Goal: Communication & Community: Ask a question

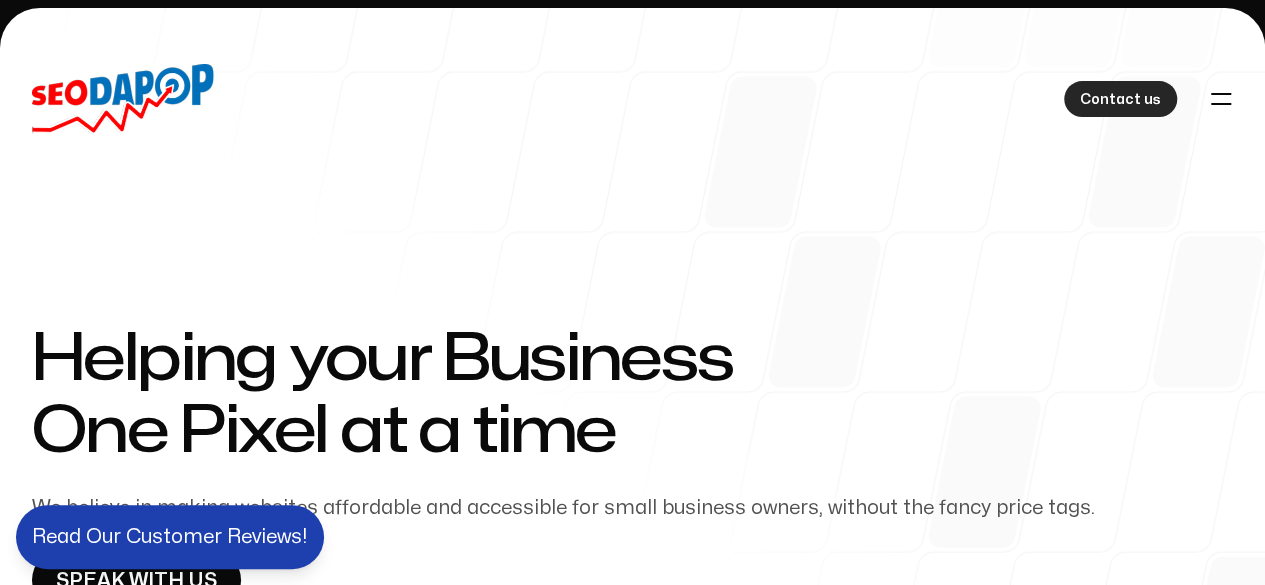
click at [1116, 88] on span "Contact us" at bounding box center [1120, 100] width 81 height 24
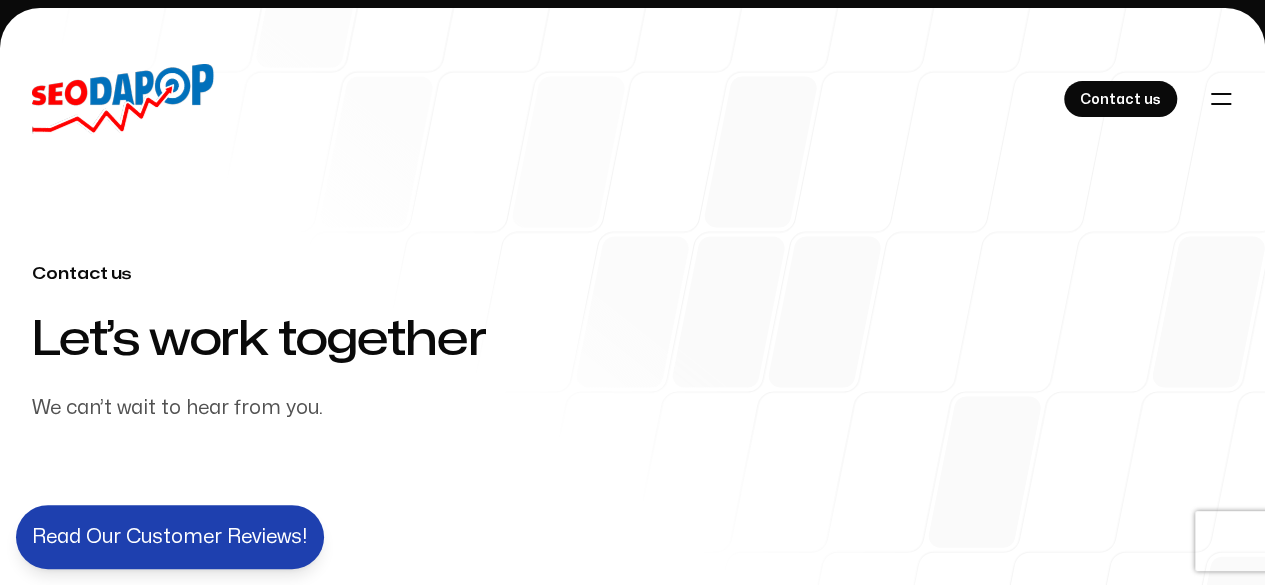
scroll to position [300, 0]
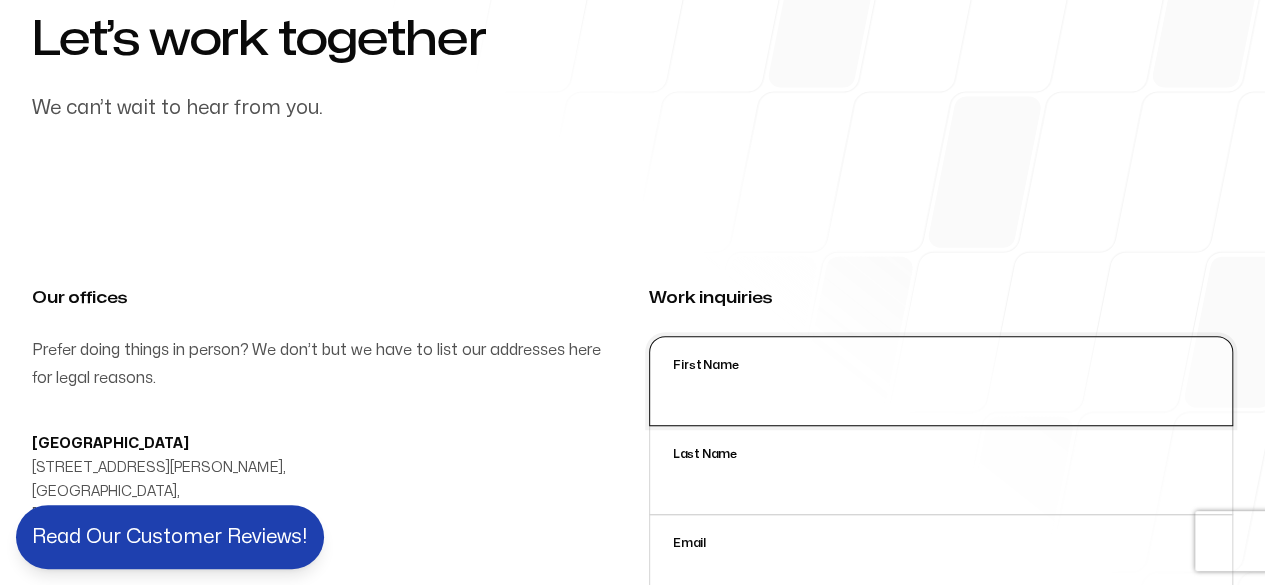
drag, startPoint x: 874, startPoint y: 377, endPoint x: 941, endPoint y: 427, distance: 83.6
click at [875, 379] on input "First Name" at bounding box center [941, 381] width 585 height 90
type input "[PERSON_NAME]"
type input "[PERSON_NAME][EMAIL_ADDRESS][DOMAIN_NAME]"
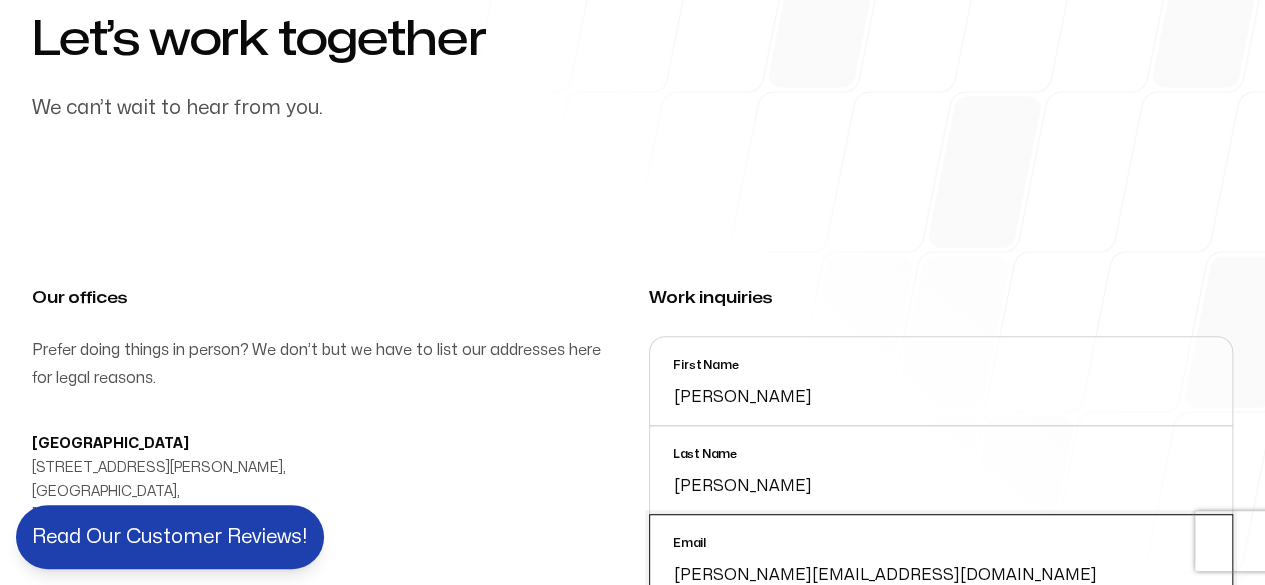
type input "VAs4HIRE"
type input "16197049399"
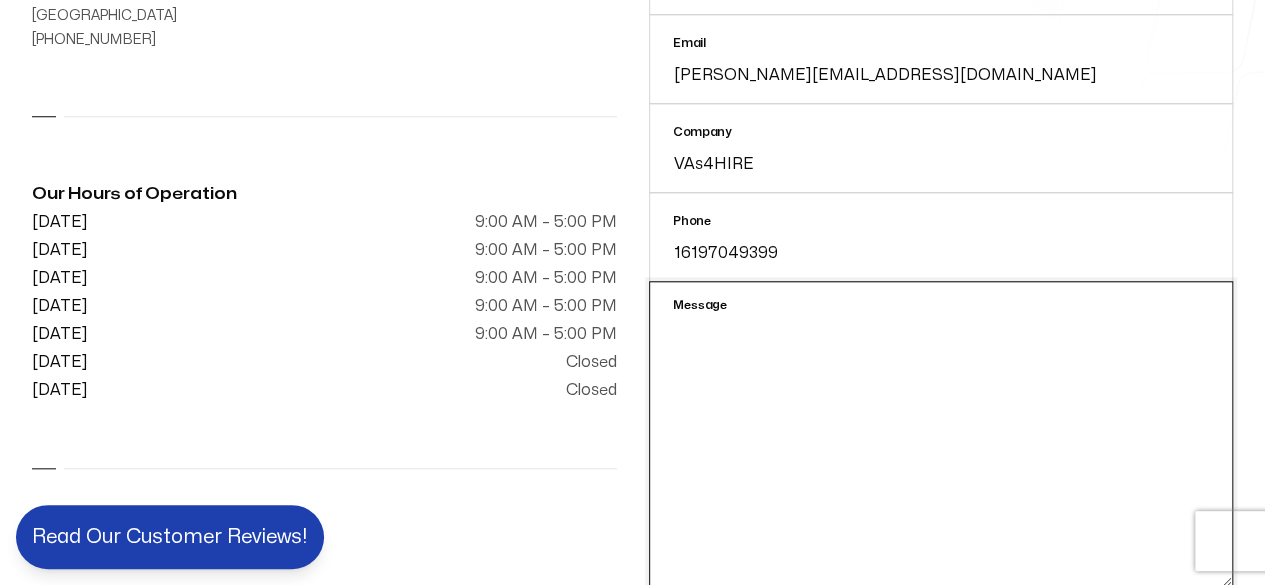
drag, startPoint x: 764, startPoint y: 369, endPoint x: 724, endPoint y: 326, distance: 58.7
click at [764, 369] on textarea "Message" at bounding box center [941, 434] width 585 height 306
paste textarea "Hello, I'm reaching out because I believe we can provide significant value to y…"
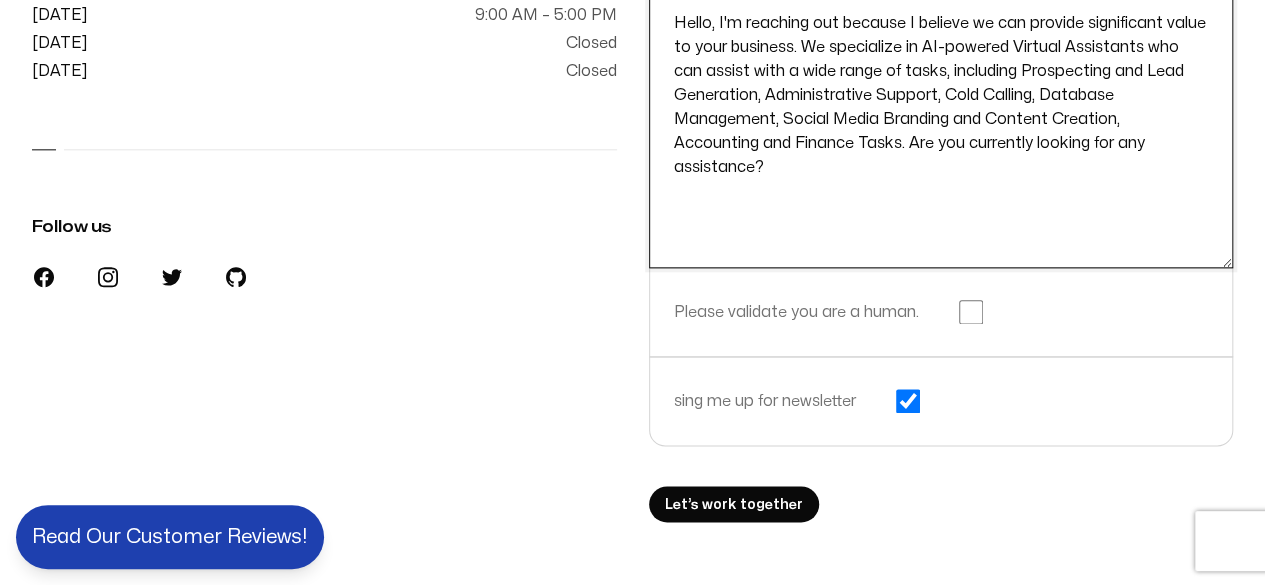
scroll to position [1200, 0]
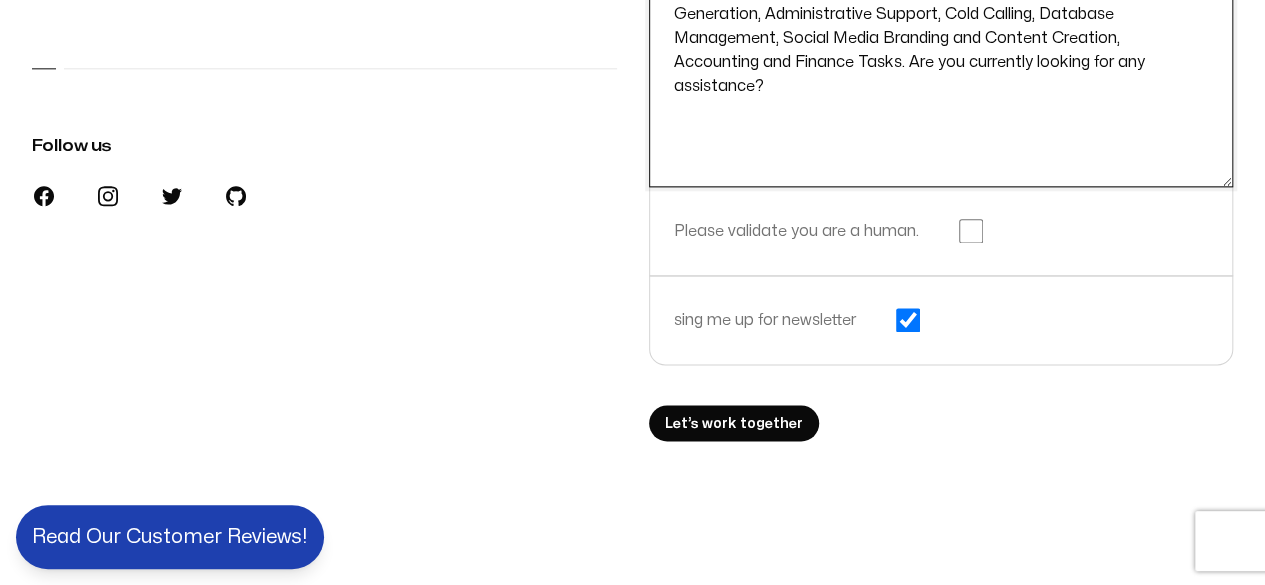
type textarea "Hello, I'm reaching out because I believe we can provide significant value to y…"
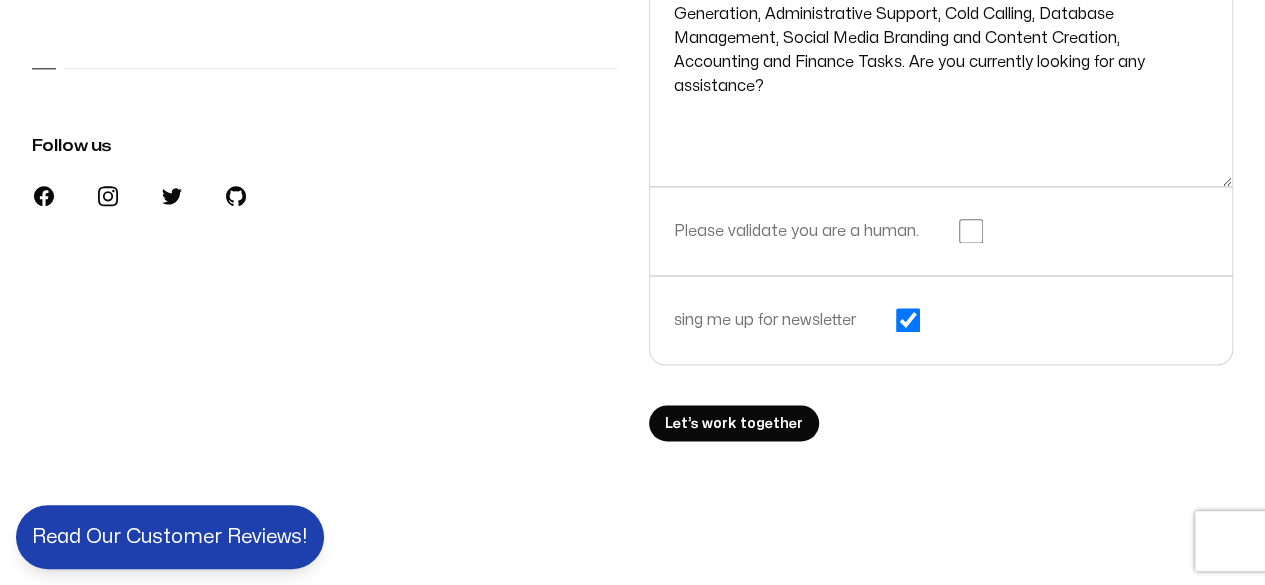
drag, startPoint x: 805, startPoint y: 247, endPoint x: 820, endPoint y: 249, distance: 15.1
click at [807, 247] on div "Please validate you are a human." at bounding box center [941, 231] width 585 height 90
click at [960, 233] on input "checkbox" at bounding box center [971, 231] width 24 height 24
checkbox input "true"
click at [755, 413] on span "Let’s work together" at bounding box center [734, 424] width 138 height 24
